Goal: Task Accomplishment & Management: Use online tool/utility

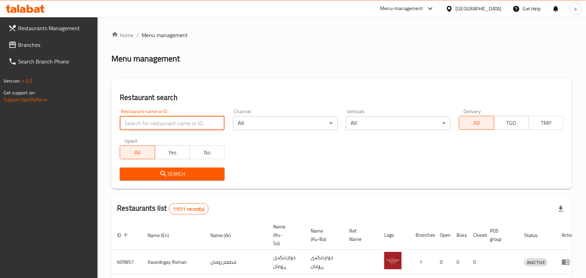
click at [161, 125] on input "search" at bounding box center [172, 123] width 105 height 14
paste input "[PERSON_NAME]"
type input "[PERSON_NAME]"
click button "Search" at bounding box center [172, 174] width 105 height 13
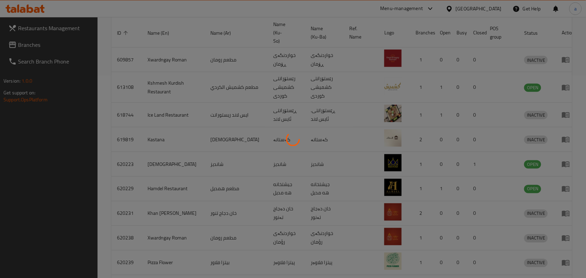
scroll to position [32, 0]
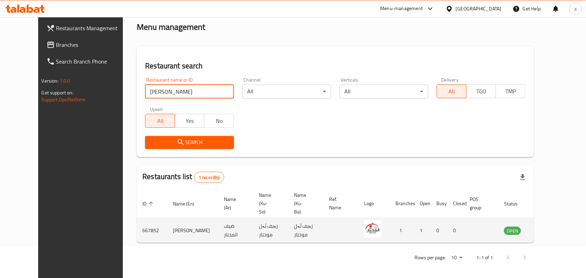
click at [549, 227] on icon "enhanced table" at bounding box center [545, 231] width 8 height 8
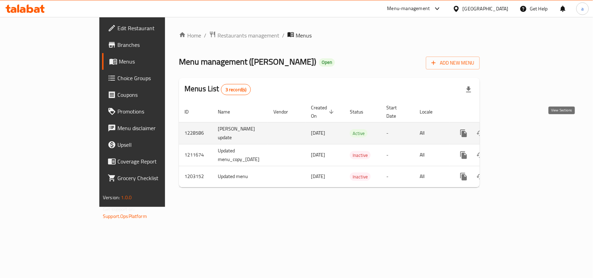
click at [518, 129] on icon "enhanced table" at bounding box center [514, 133] width 8 height 8
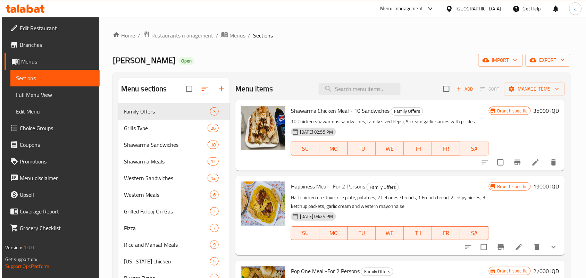
click at [62, 96] on span "Full Menu View" at bounding box center [55, 95] width 78 height 8
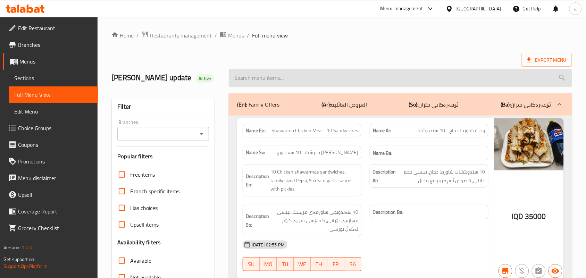
click at [292, 84] on input "search" at bounding box center [401, 78] width 344 height 18
paste input "Mansaf Meat Shawarma Meal - 30 Pieces With Pepsi For 3 Persons"
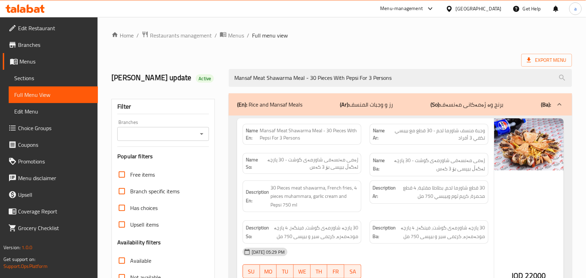
click at [203, 133] on icon "Open" at bounding box center [202, 134] width 8 height 8
type input "Mansaf Meat Shawarma Meal - 30 Pieces With Pepsi For 3 Persons"
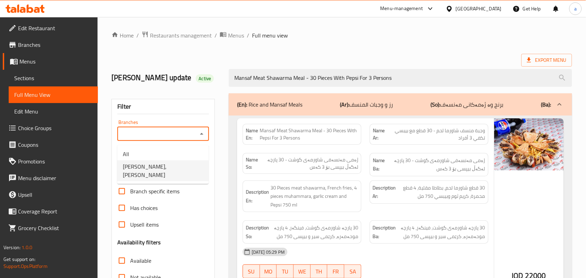
click at [183, 164] on span "[PERSON_NAME], [PERSON_NAME]" at bounding box center [163, 171] width 80 height 17
type input "[PERSON_NAME], [PERSON_NAME]"
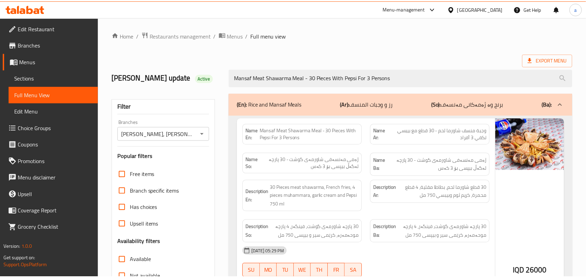
scroll to position [156, 0]
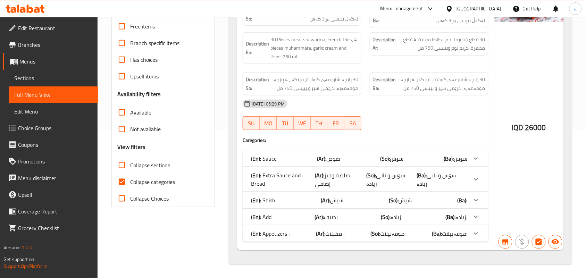
click at [47, 78] on span "Sections" at bounding box center [53, 78] width 78 height 8
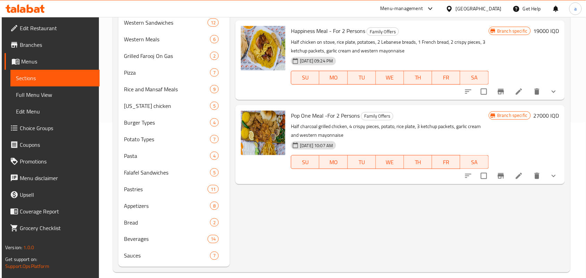
scroll to position [98, 0]
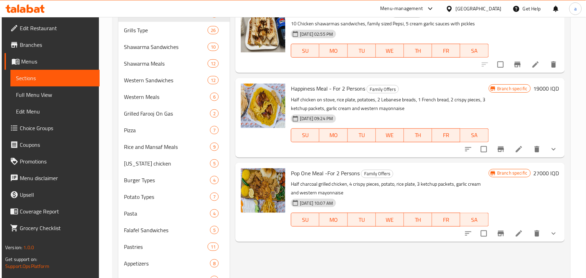
click at [36, 99] on span "Full Menu View" at bounding box center [55, 95] width 78 height 8
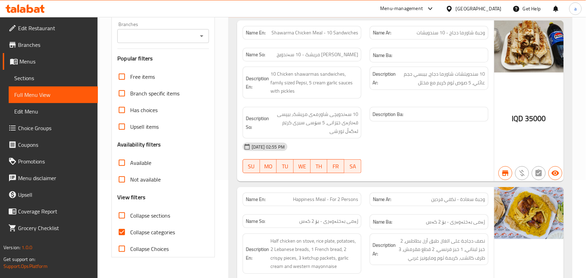
paste input "10 Pieces of KFC Broasted Chicken"
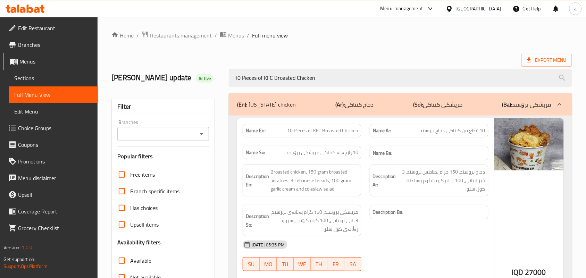
click at [204, 134] on icon "Open" at bounding box center [202, 134] width 8 height 8
type input "10 Pieces of KFC Broasted Chicken"
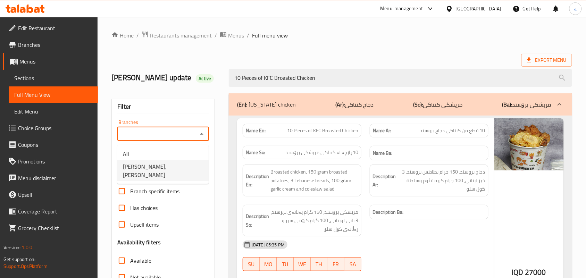
click at [173, 165] on span "[PERSON_NAME], [PERSON_NAME]" at bounding box center [163, 171] width 80 height 17
type input "[PERSON_NAME], [PERSON_NAME]"
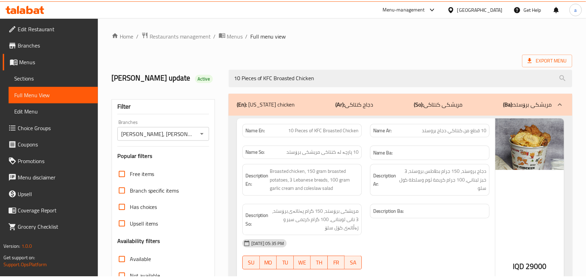
scroll to position [148, 0]
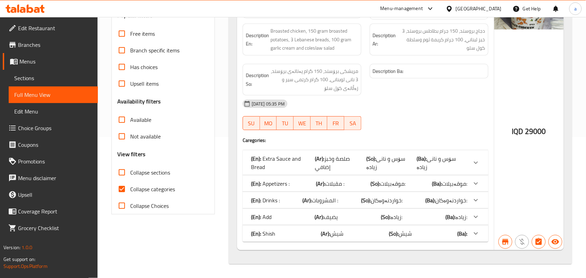
click at [57, 80] on span "Sections" at bounding box center [53, 78] width 78 height 8
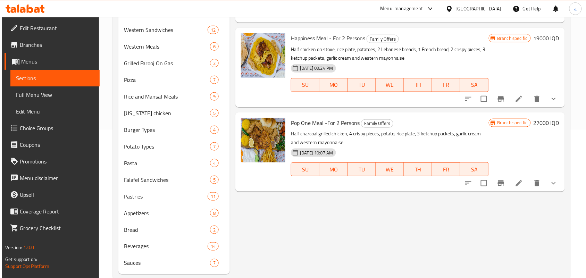
scroll to position [98, 0]
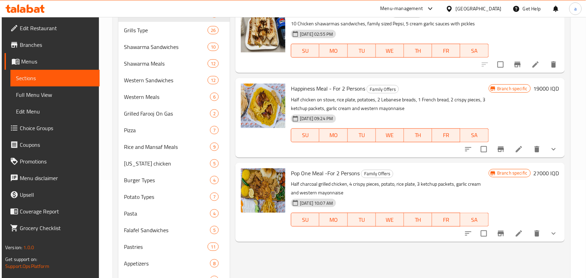
click at [36, 94] on span "Full Menu View" at bounding box center [55, 95] width 78 height 8
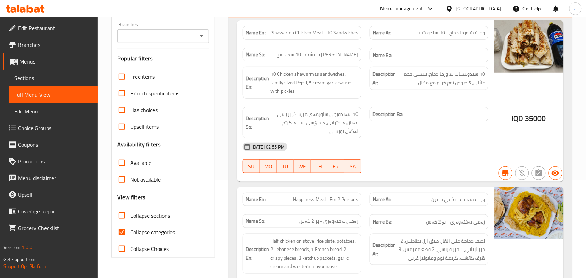
paste input "Mansaf Chicken And Meat Shawarma Meal - 15 Chicken Pieces And 15 Meat Pieces Wi…"
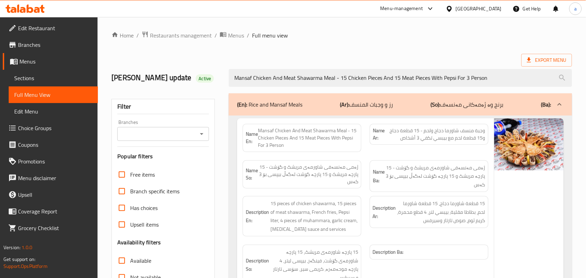
click at [202, 132] on icon "Open" at bounding box center [202, 134] width 8 height 8
type input "Mansaf Chicken And Meat Shawarma Meal - 15 Chicken Pieces And 15 Meat Pieces Wi…"
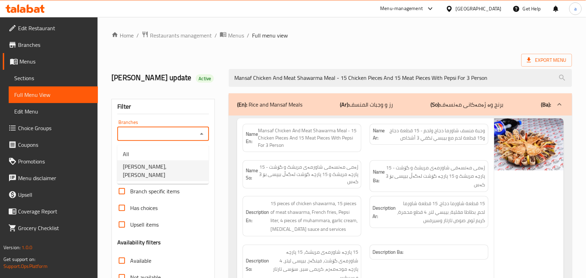
click at [178, 167] on span "[PERSON_NAME], [PERSON_NAME]" at bounding box center [163, 171] width 80 height 17
type input "[PERSON_NAME], [PERSON_NAME]"
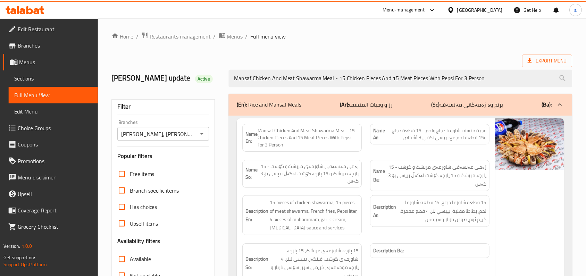
scroll to position [189, 0]
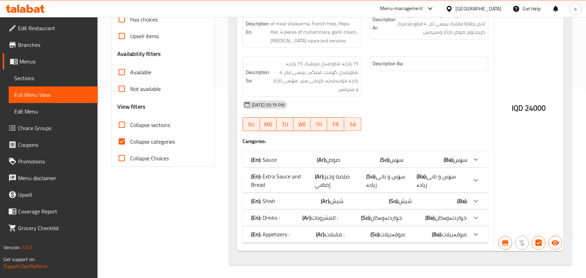
click at [40, 79] on span "Sections" at bounding box center [53, 78] width 78 height 8
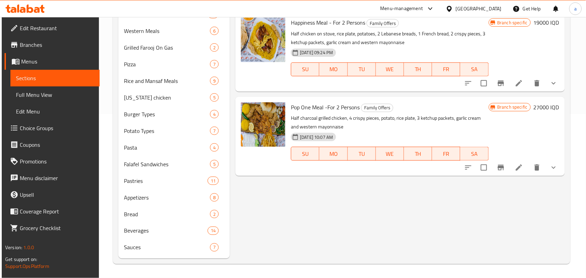
scroll to position [98, 0]
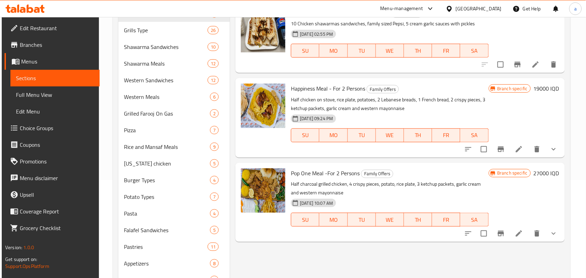
click at [34, 93] on span "Full Menu View" at bounding box center [55, 95] width 78 height 8
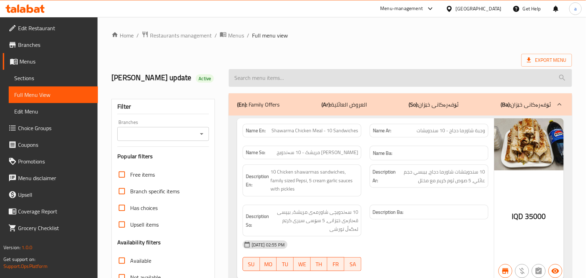
click at [264, 77] on input "search" at bounding box center [401, 78] width 344 height 18
paste input "Whole Grilled Chicken"
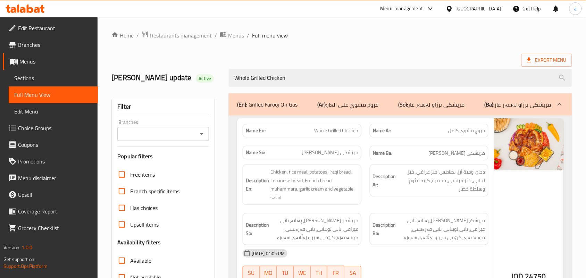
click at [202, 134] on icon "Open" at bounding box center [202, 134] width 8 height 8
type input "Whole Grilled Chicken"
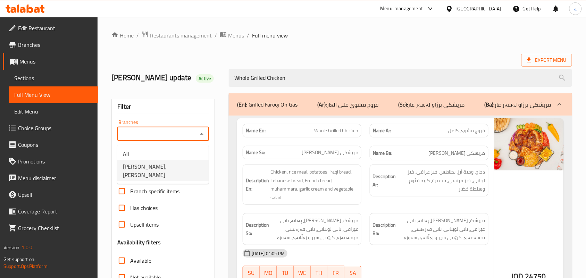
click at [178, 167] on span "[PERSON_NAME], [PERSON_NAME]" at bounding box center [163, 171] width 80 height 17
type input "[PERSON_NAME], [PERSON_NAME]"
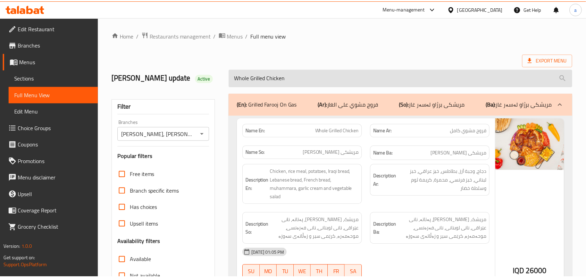
scroll to position [157, 0]
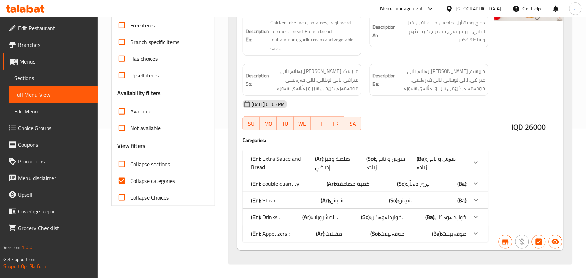
click at [41, 81] on span "Sections" at bounding box center [53, 78] width 78 height 8
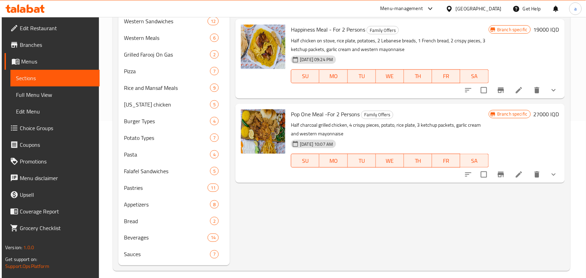
scroll to position [98, 0]
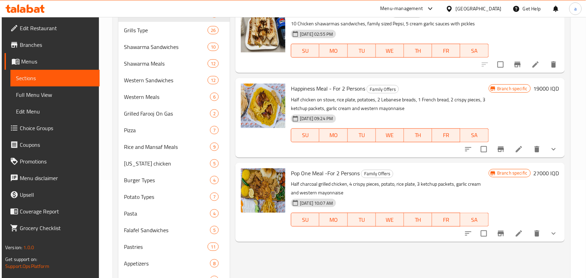
click at [37, 94] on span "Full Menu View" at bounding box center [55, 95] width 78 height 8
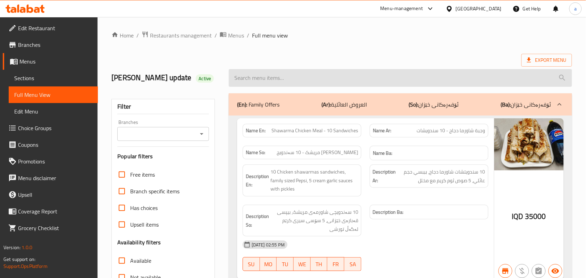
click at [257, 86] on input "search" at bounding box center [401, 78] width 344 height 18
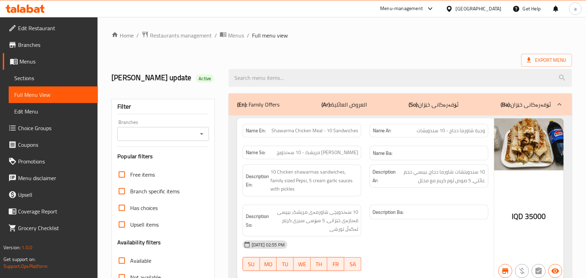
paste input "Family Special Mix Meal"
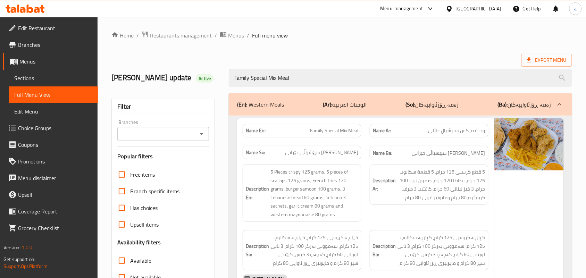
click at [198, 137] on icon "Open" at bounding box center [202, 134] width 8 height 8
type input "Family Special Mix Meal"
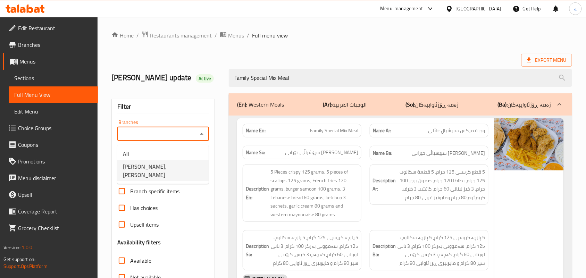
click at [159, 171] on span "[PERSON_NAME], [PERSON_NAME]" at bounding box center [163, 171] width 80 height 17
type input "[PERSON_NAME], [PERSON_NAME]"
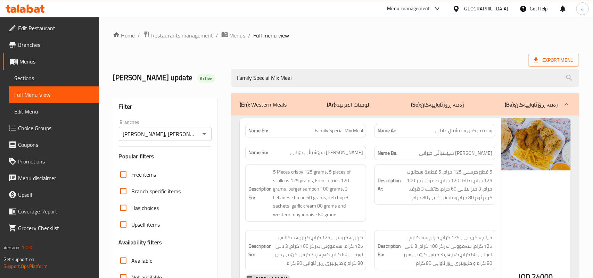
scroll to position [165, 0]
